Goal: Register for event/course

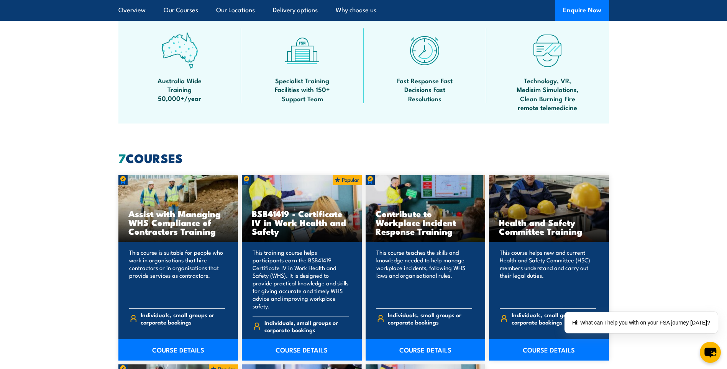
scroll to position [498, 0]
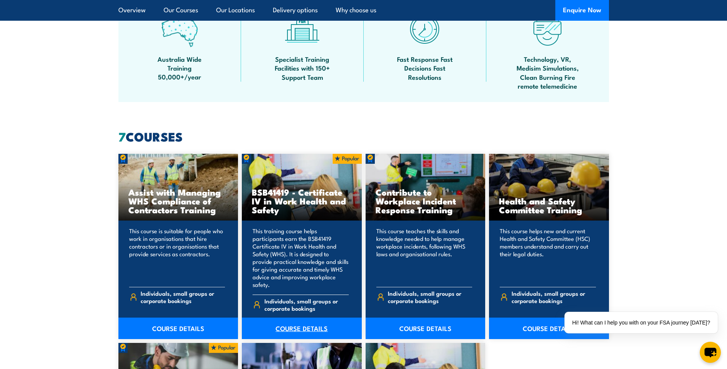
click at [310, 321] on link "COURSE DETAILS" at bounding box center [302, 327] width 120 height 21
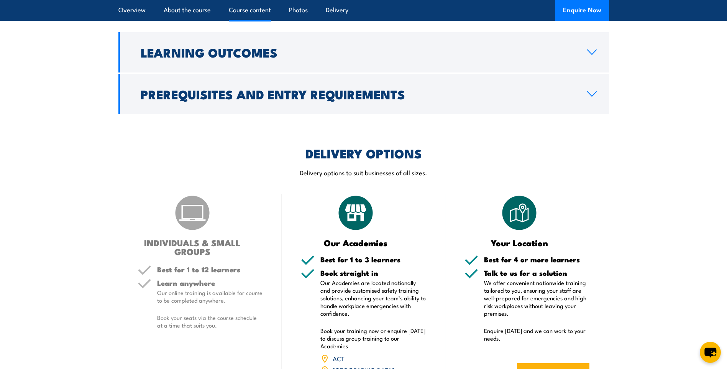
scroll to position [2109, 0]
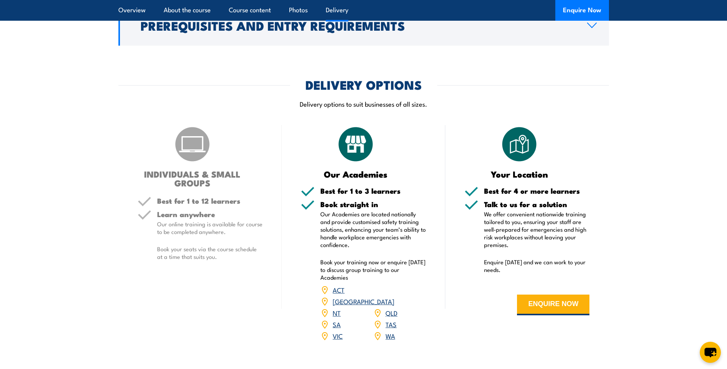
click at [394, 308] on link "QLD" at bounding box center [392, 312] width 12 height 9
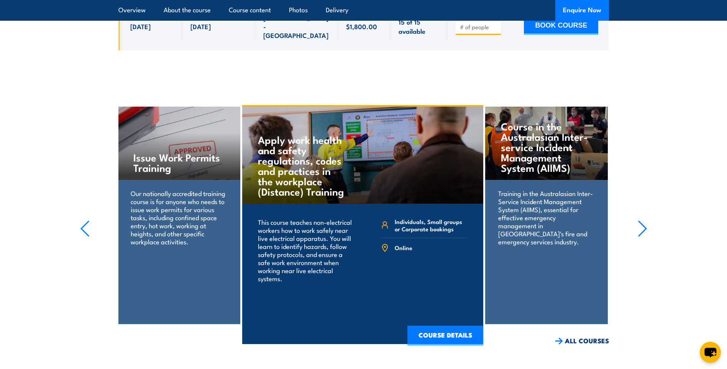
scroll to position [2655, 0]
